Goal: Task Accomplishment & Management: Manage account settings

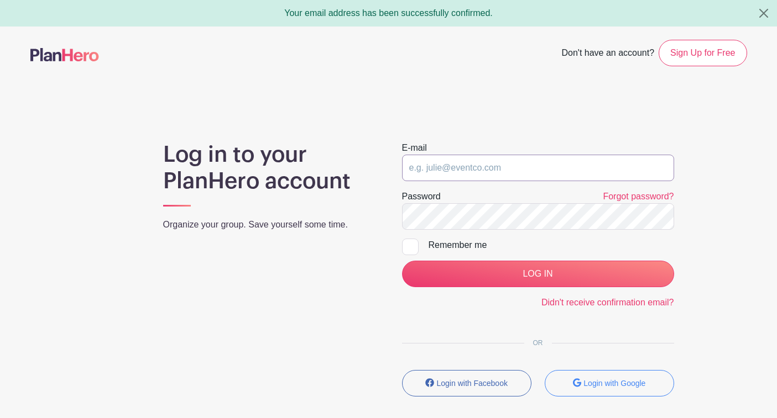
type input "alyssa.halstead@gmail.com"
click at [537, 274] on input "LOG IN" at bounding box center [538, 274] width 272 height 27
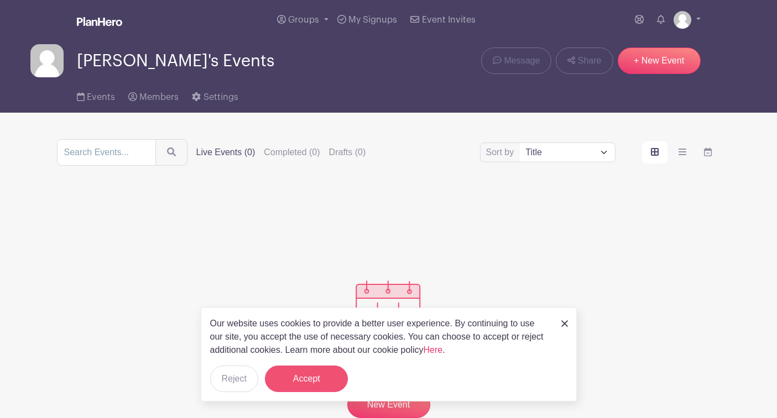
click at [312, 373] on button "Accept" at bounding box center [306, 379] width 83 height 27
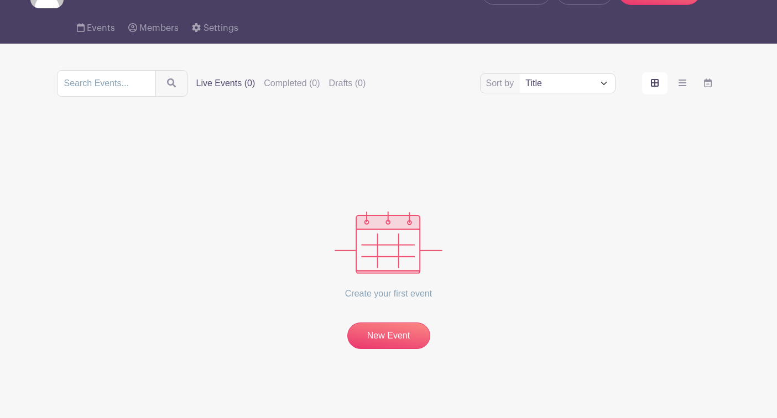
scroll to position [70, 0]
click at [82, 32] on icon at bounding box center [81, 27] width 8 height 9
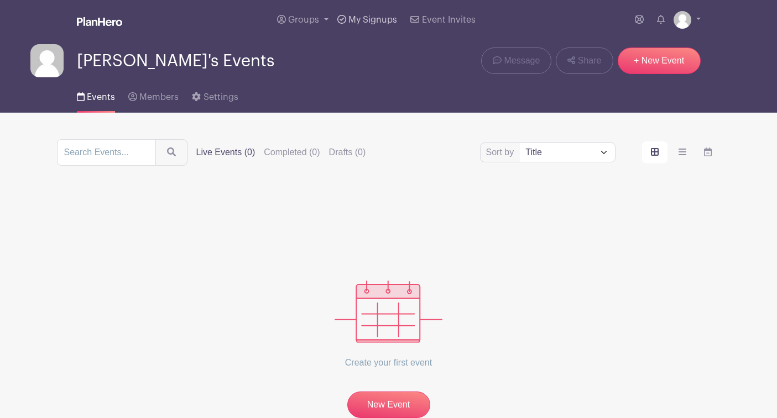
click at [375, 18] on span "My Signups" at bounding box center [372, 19] width 49 height 9
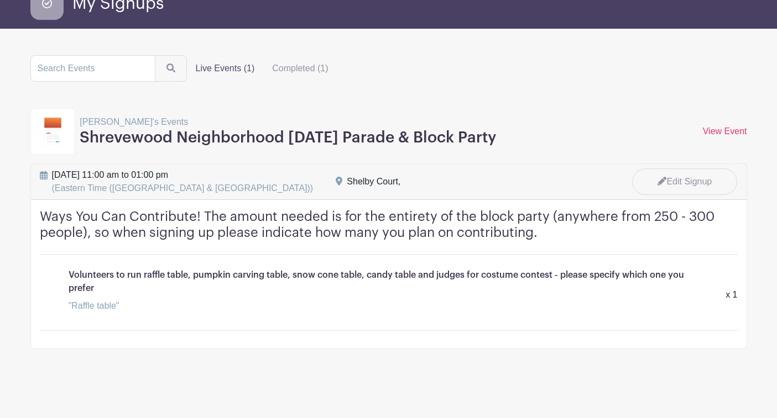
scroll to position [61, 0]
